Goal: Information Seeking & Learning: Check status

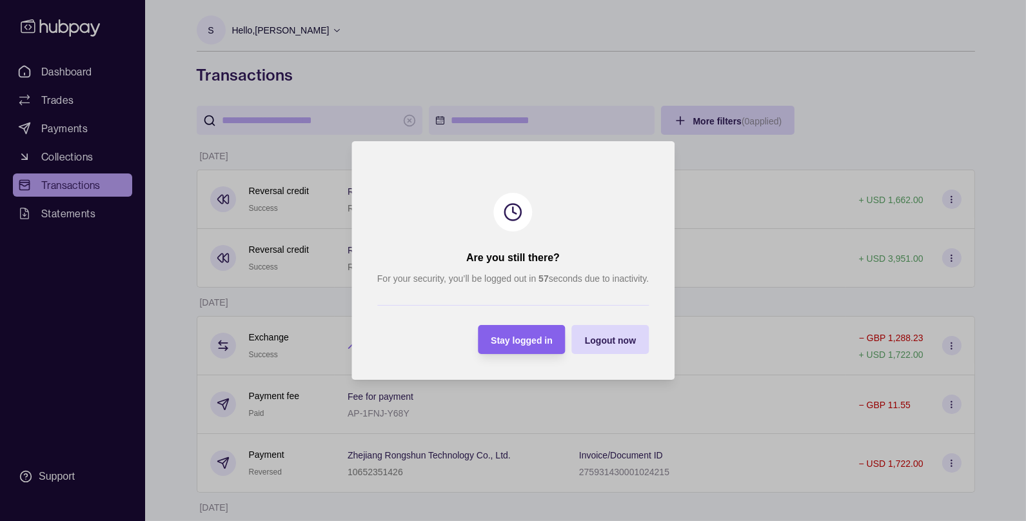
click at [526, 345] on div "Stay logged in" at bounding box center [522, 339] width 62 height 15
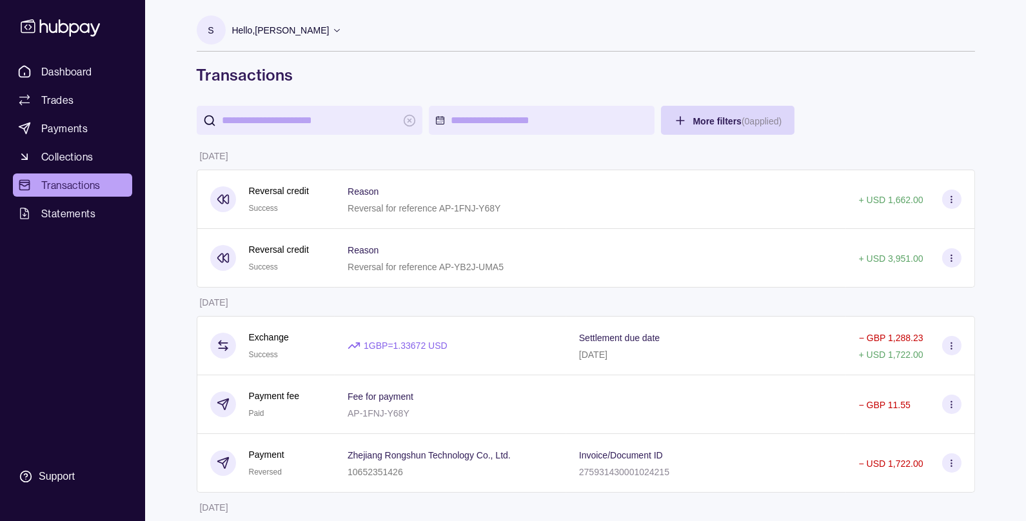
click at [330, 30] on section "S Hello, [PERSON_NAME] Kareh FZE LLC Change account Account Terms and condition…" at bounding box center [586, 33] width 778 height 36
click at [306, 23] on p "Hello, [PERSON_NAME]" at bounding box center [280, 30] width 97 height 14
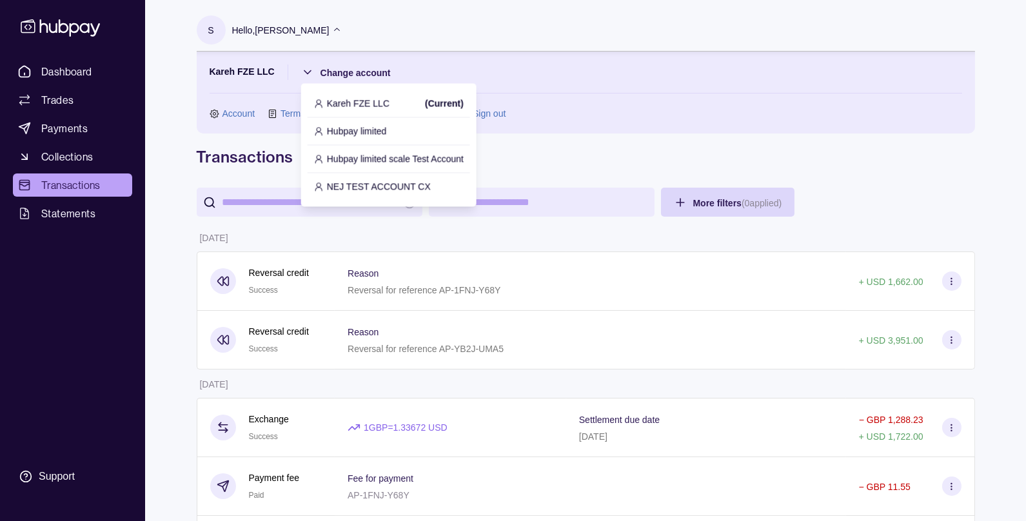
click at [363, 130] on p "Hubpay limited" at bounding box center [357, 131] width 60 height 14
